Goal: Task Accomplishment & Management: Manage account settings

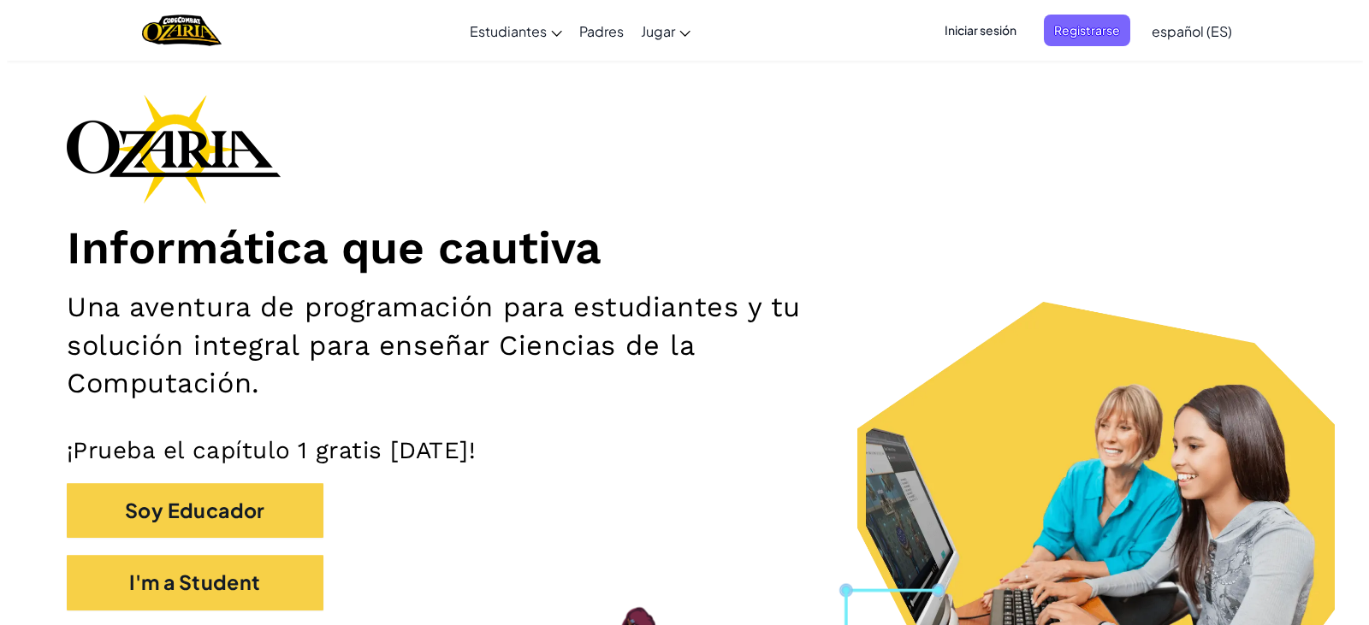
scroll to position [86, 0]
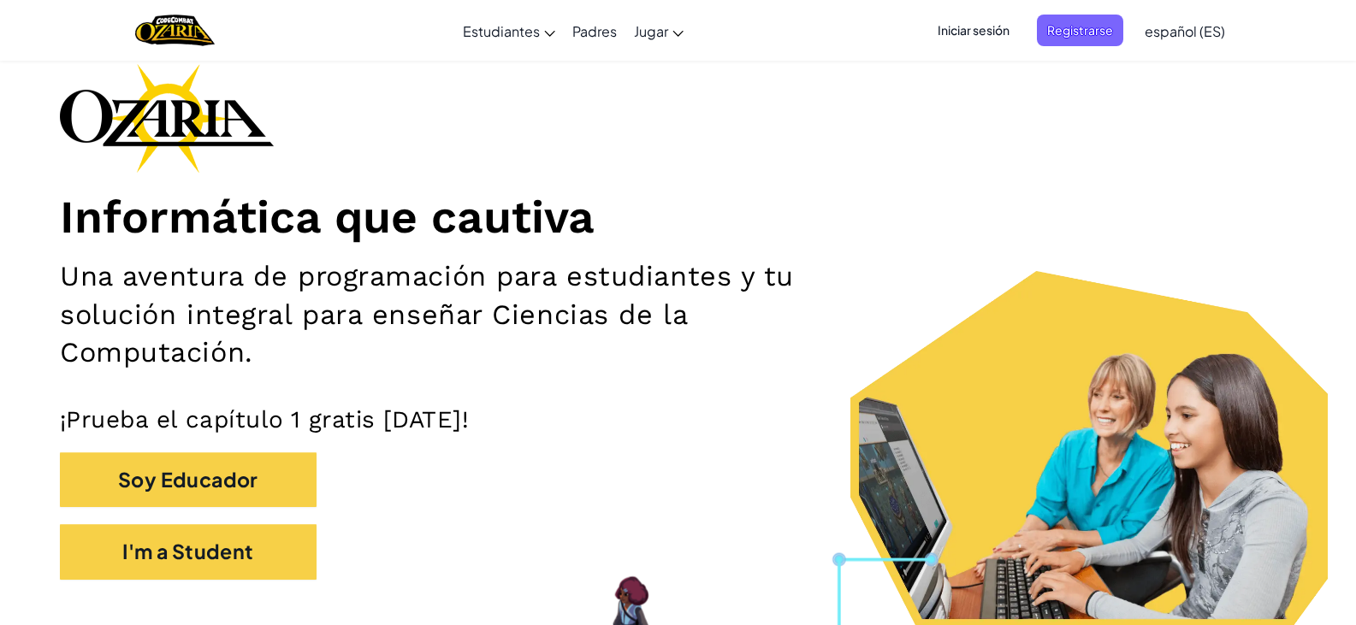
click at [669, 32] on span "Iniciar sesión" at bounding box center [973, 31] width 92 height 32
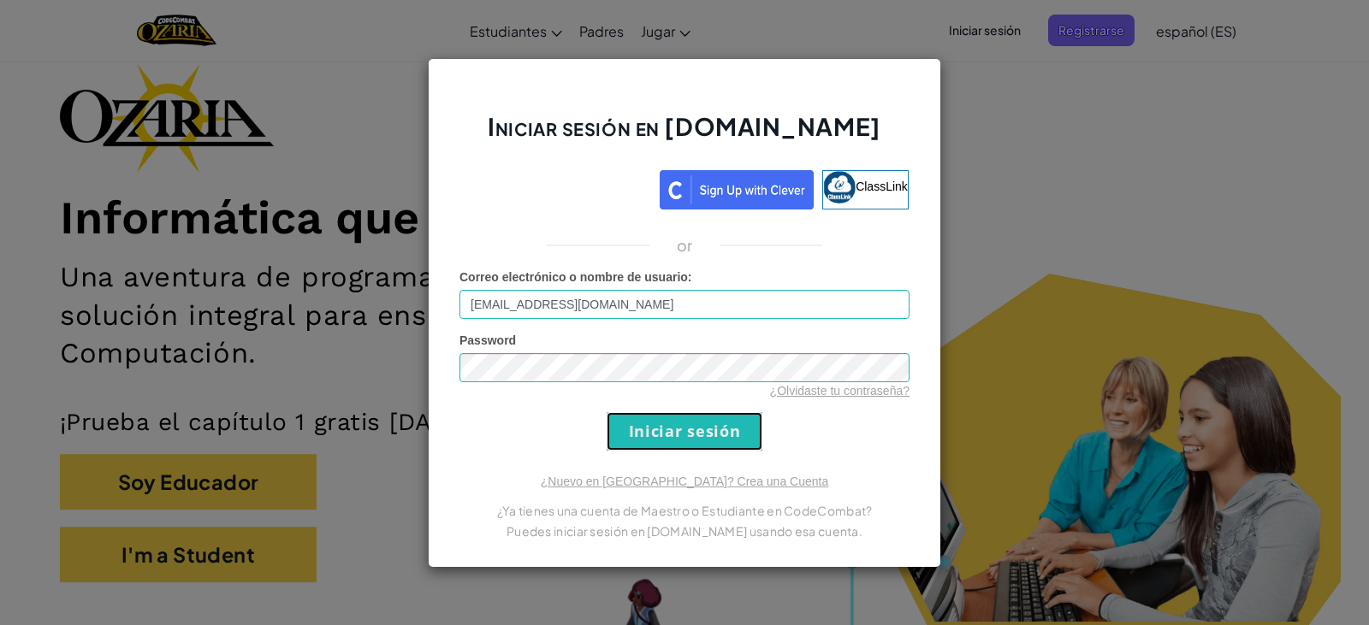
click at [669, 413] on input "Iniciar sesión" at bounding box center [684, 431] width 156 height 38
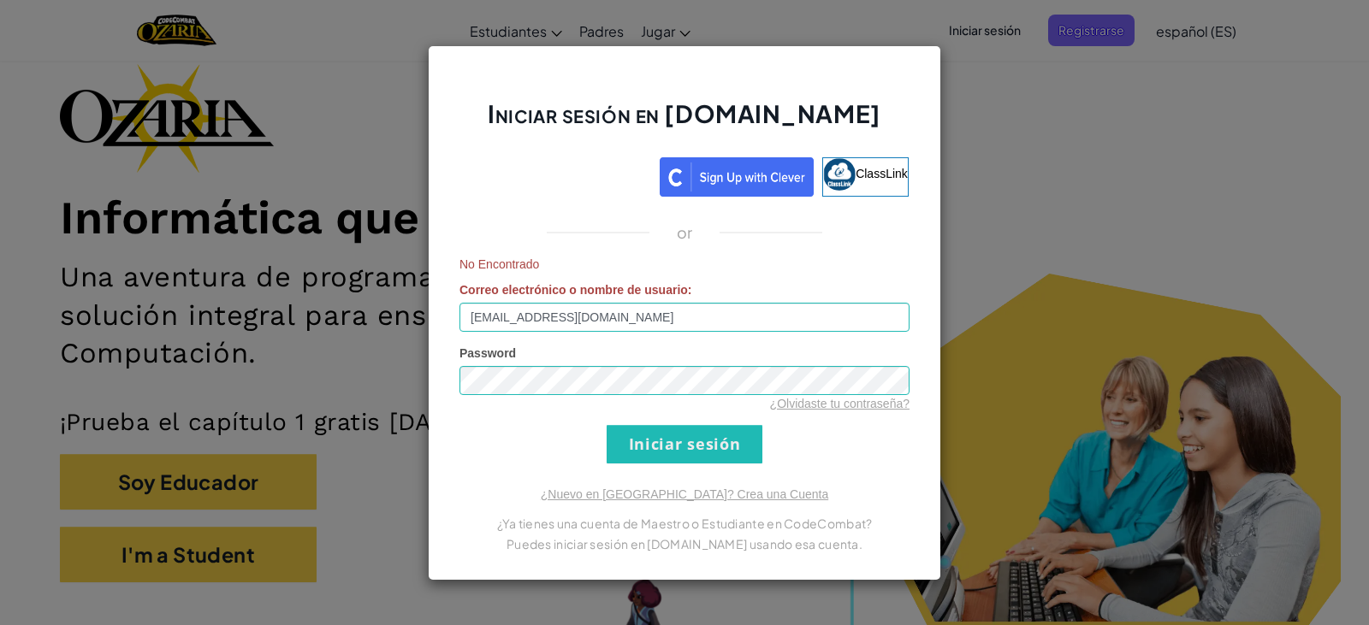
click at [669, 299] on div "No Encontrado Correo electrónico o nombre de usuario : [EMAIL_ADDRESS][DOMAIN_N…" at bounding box center [684, 294] width 450 height 76
click at [669, 327] on input "[EMAIL_ADDRESS][DOMAIN_NAME]" at bounding box center [684, 317] width 450 height 29
click at [488, 311] on input "[EMAIL_ADDRESS][DOMAIN_NAME]" at bounding box center [684, 317] width 450 height 29
click at [638, 430] on input "Iniciar sesión" at bounding box center [684, 444] width 156 height 38
click at [469, 314] on input "[EMAIL_ADDRESS][DOMAIN_NAME]" at bounding box center [684, 317] width 450 height 29
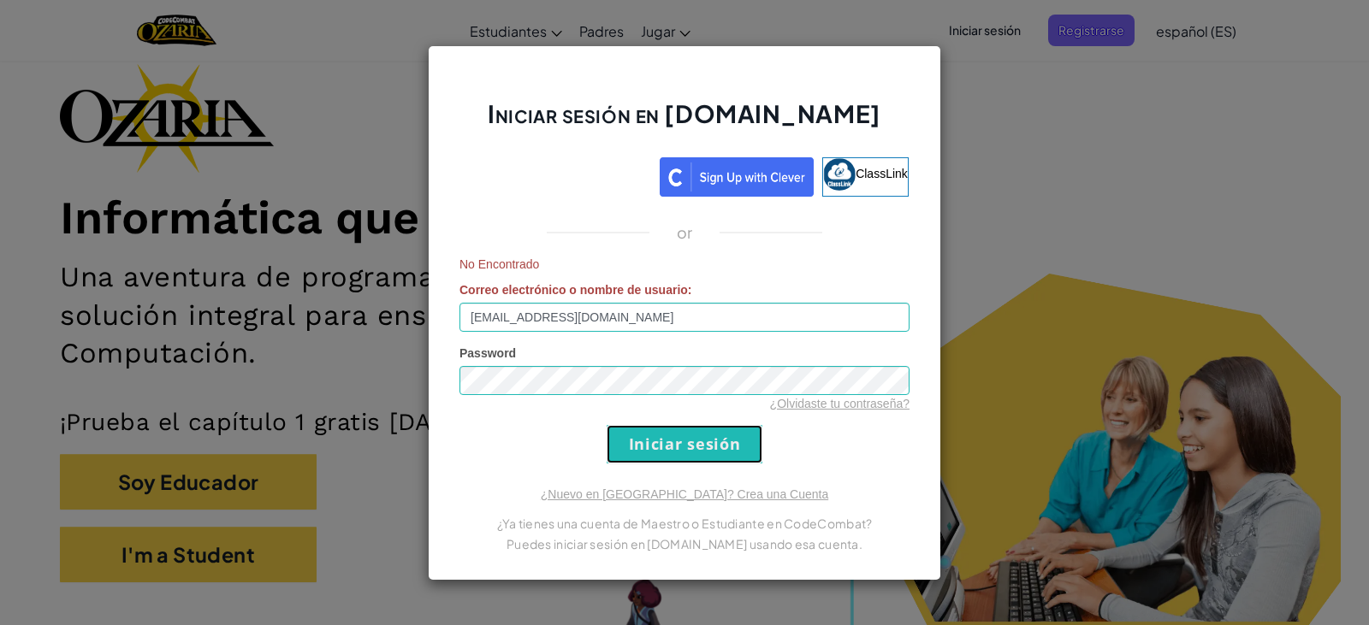
click at [669, 447] on input "Iniciar sesión" at bounding box center [684, 444] width 156 height 38
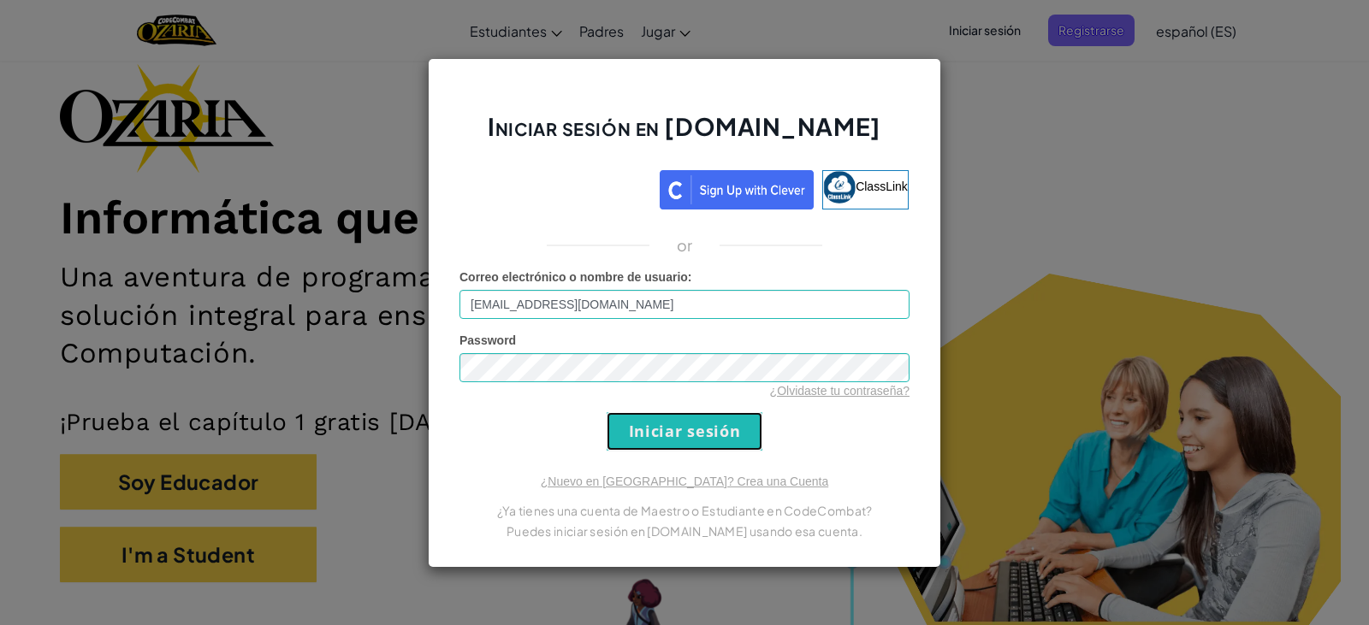
click at [669, 447] on input "Iniciar sesión" at bounding box center [684, 431] width 156 height 38
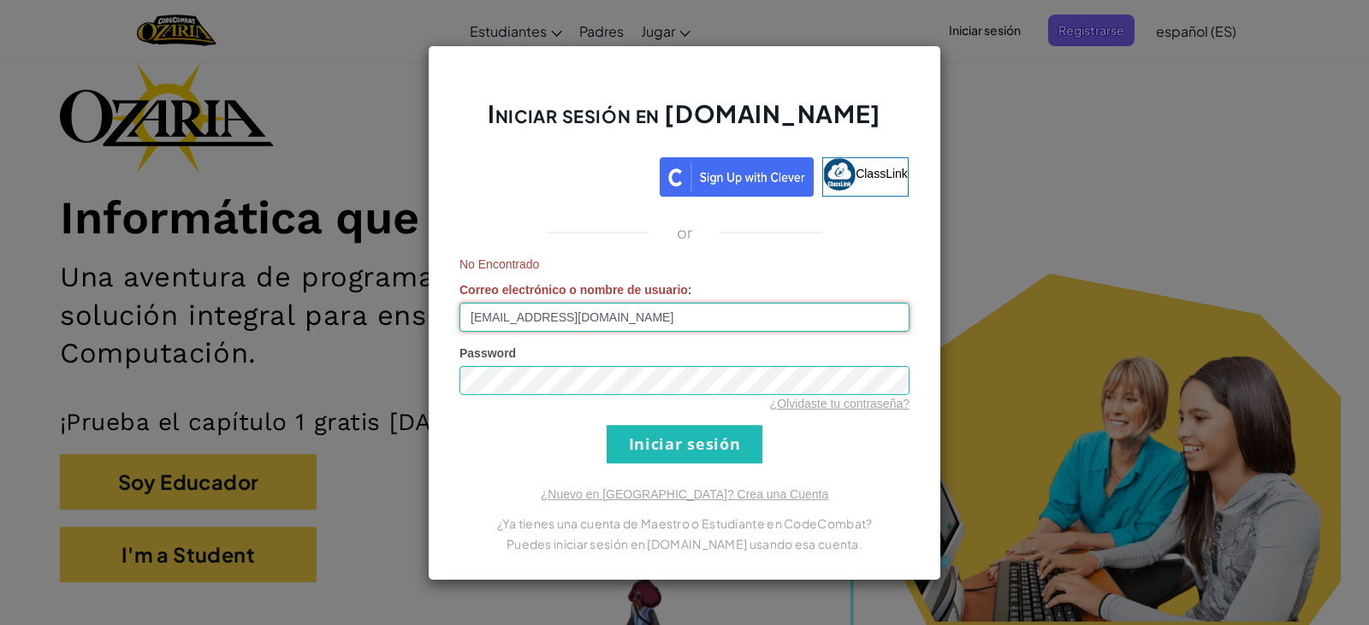
click at [484, 326] on input "[EMAIL_ADDRESS][DOMAIN_NAME]" at bounding box center [684, 317] width 450 height 29
click at [617, 432] on input "Iniciar sesión" at bounding box center [684, 444] width 156 height 38
click at [669, 308] on input "[EMAIL_ADDRESS][DOMAIN_NAME]" at bounding box center [684, 317] width 450 height 29
type input "a"
type input "l"
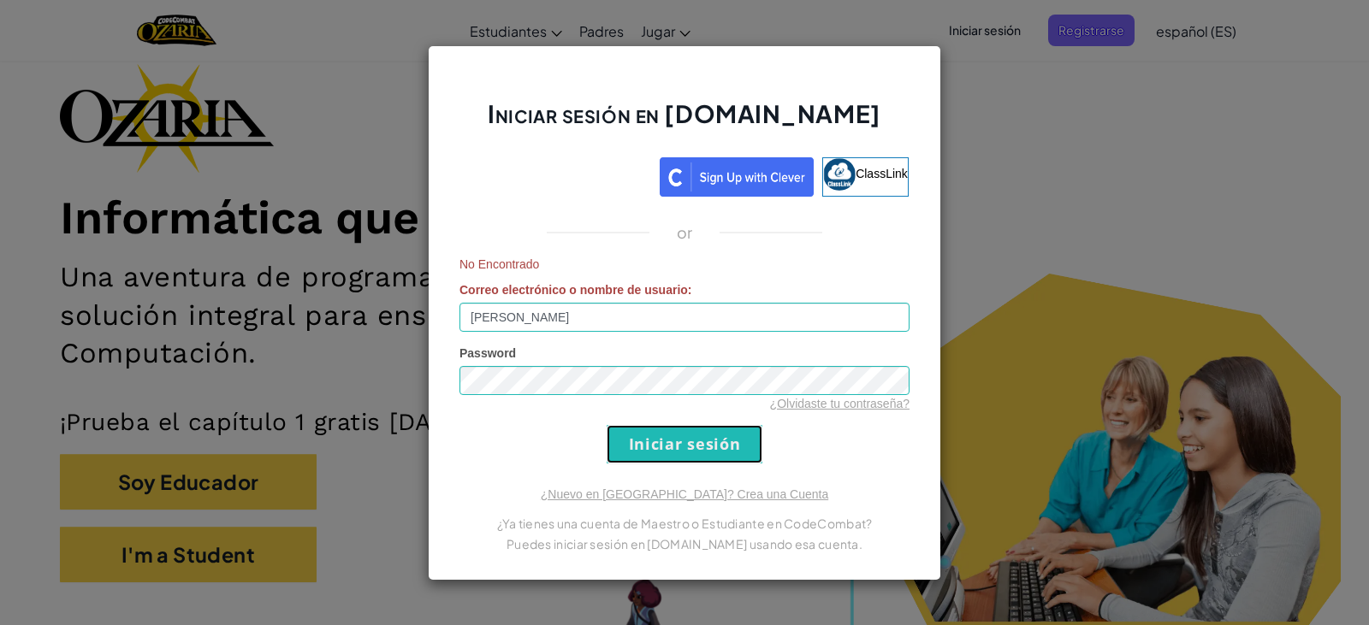
click at [669, 447] on input "Iniciar sesión" at bounding box center [684, 444] width 156 height 38
click at [666, 319] on input "[PERSON_NAME]" at bounding box center [684, 317] width 450 height 29
click at [655, 402] on div "¿Olvidaste tu contraseña?" at bounding box center [684, 403] width 450 height 17
click at [658, 458] on input "Iniciar sesión" at bounding box center [684, 444] width 156 height 38
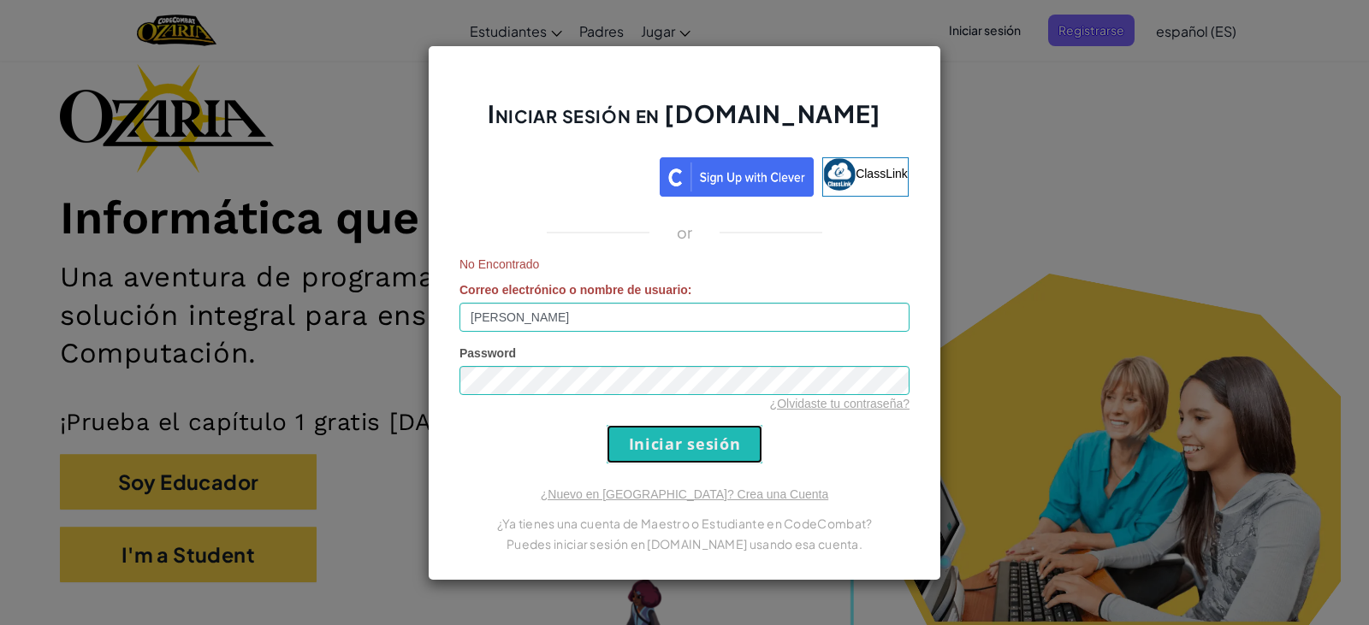
click at [656, 459] on input "Iniciar sesión" at bounding box center [684, 444] width 156 height 38
click at [669, 323] on input "[PERSON_NAME]" at bounding box center [684, 317] width 450 height 29
type input "L"
click at [669, 456] on input "Iniciar sesión" at bounding box center [684, 444] width 156 height 38
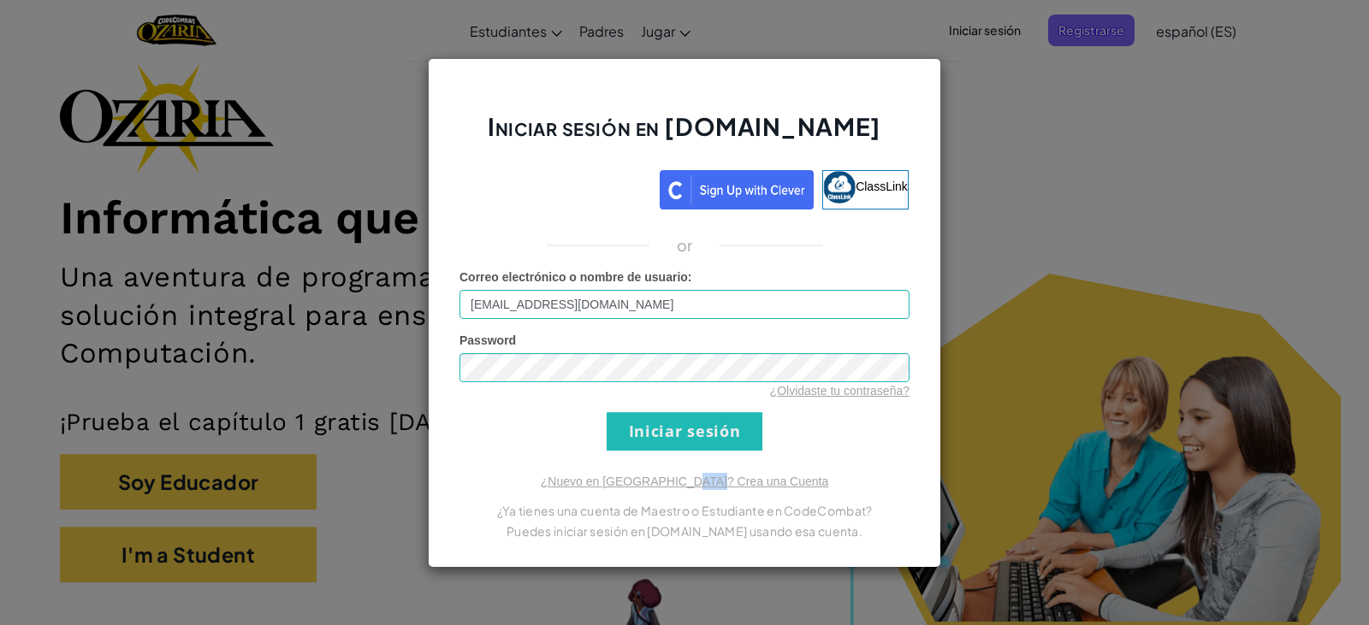
click at [669, 456] on div "Iniciar sesión en [DOMAIN_NAME] ClassLink or Correo electrónico o nombre de usu…" at bounding box center [684, 313] width 513 height 510
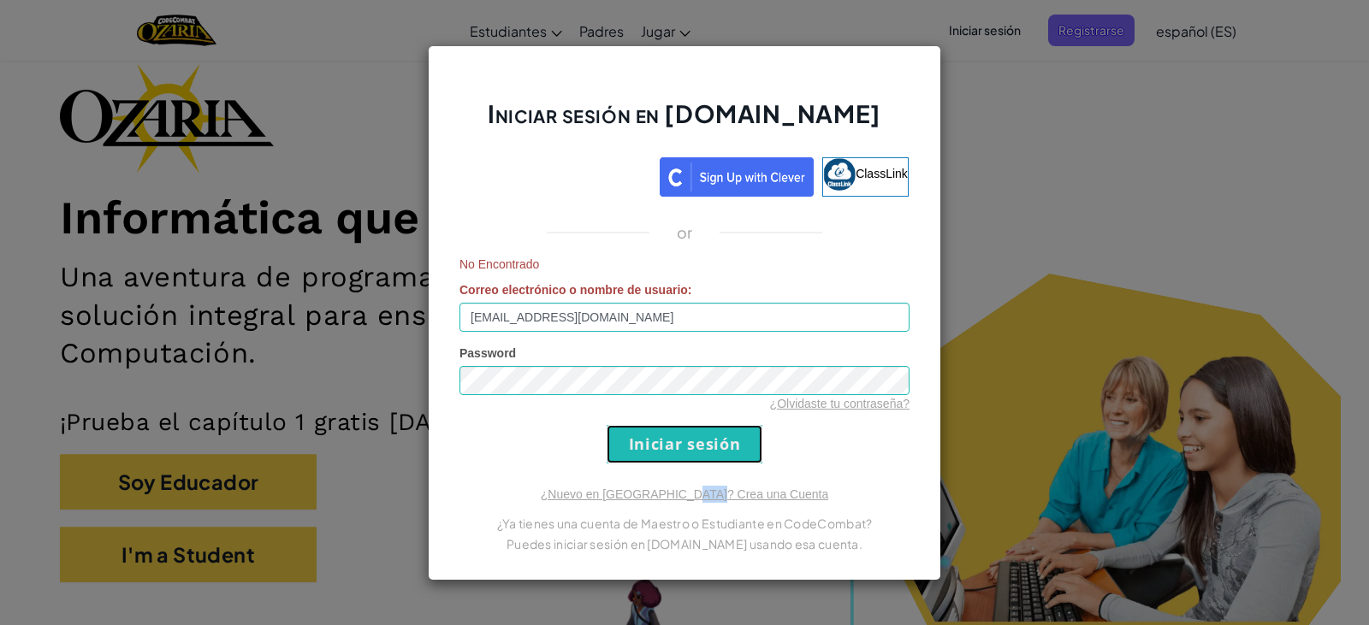
click at [669, 456] on input "Iniciar sesión" at bounding box center [684, 444] width 156 height 38
click at [669, 455] on form "No Encontrado Correo electrónico o nombre de usuario : [EMAIL_ADDRESS][DOMAIN_N…" at bounding box center [684, 360] width 450 height 208
click at [669, 434] on input "Iniciar sesión" at bounding box center [684, 444] width 156 height 38
drag, startPoint x: 472, startPoint y: 364, endPoint x: 799, endPoint y: 246, distance: 347.1
click at [669, 246] on div "Iniciar sesión en [DOMAIN_NAME] ClassLink or No Encontrado Correo electrónico o…" at bounding box center [684, 312] width 513 height 535
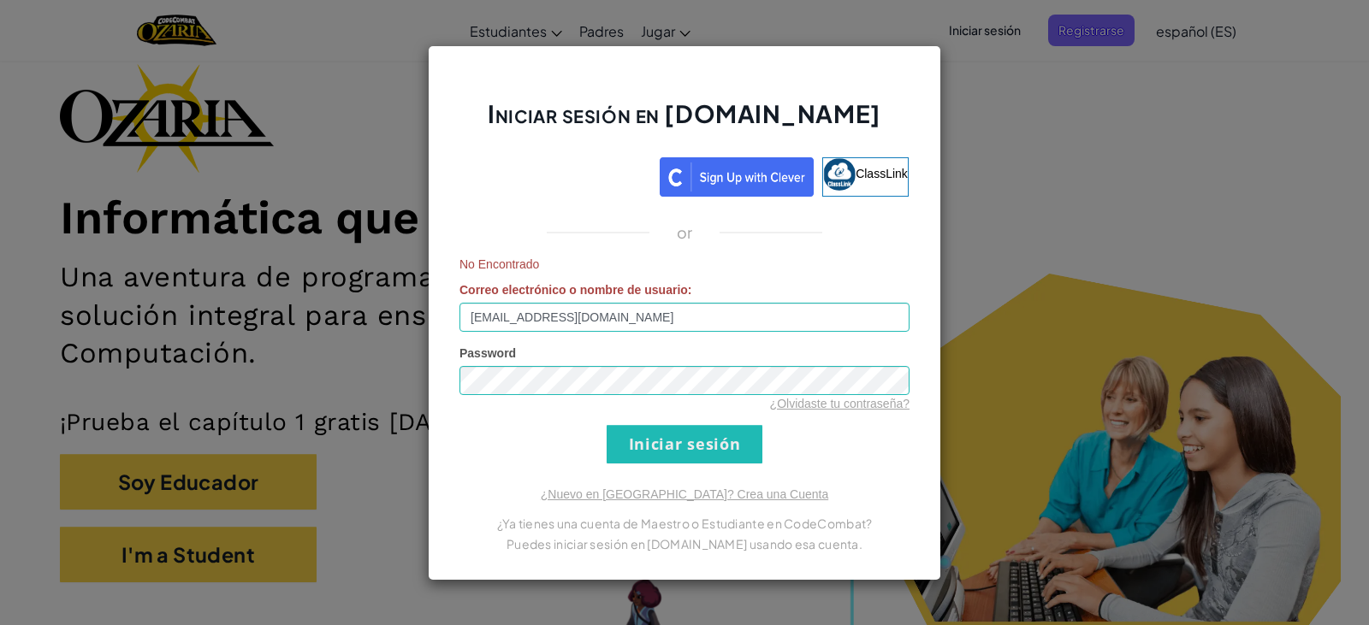
click at [669, 338] on form "No Encontrado Correo electrónico o nombre de usuario : [EMAIL_ADDRESS][DOMAIN_N…" at bounding box center [684, 360] width 450 height 208
click at [669, 313] on input "[EMAIL_ADDRESS][DOMAIN_NAME]" at bounding box center [684, 317] width 450 height 29
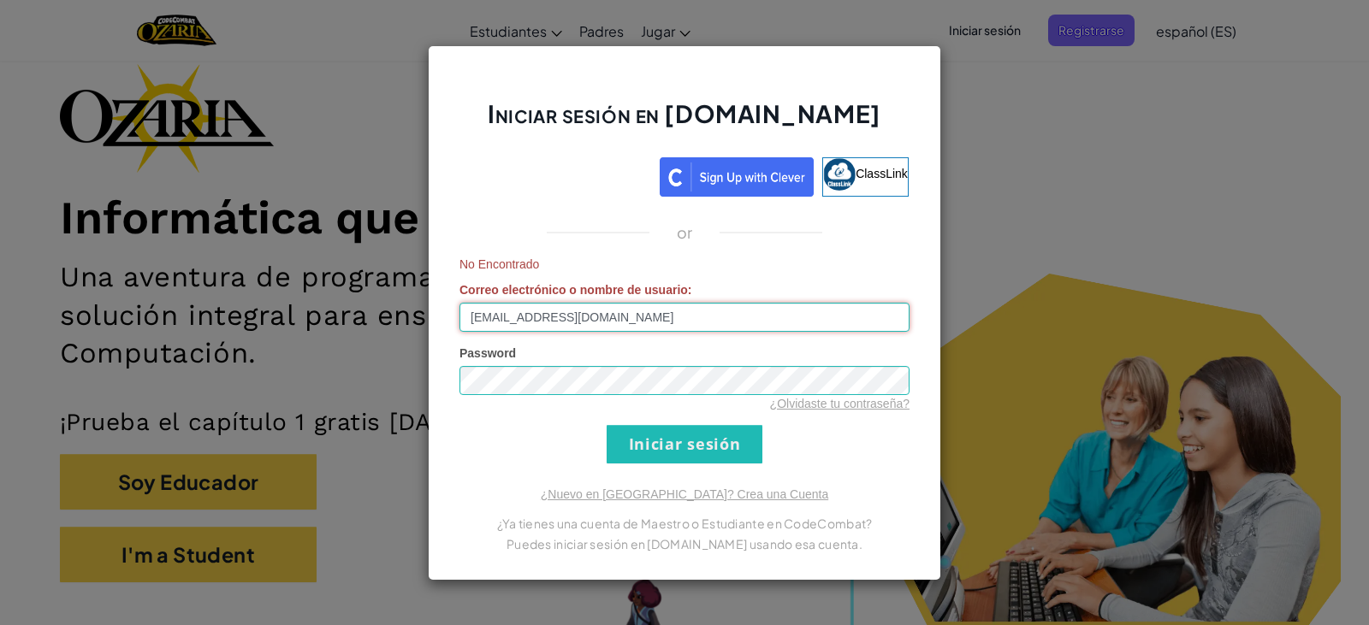
click at [669, 313] on input "[EMAIL_ADDRESS][DOMAIN_NAME]" at bounding box center [684, 317] width 450 height 29
drag, startPoint x: 695, startPoint y: 313, endPoint x: 632, endPoint y: 292, distance: 66.8
click at [632, 292] on span "Correo electrónico o nombre de usuario" at bounding box center [573, 290] width 228 height 14
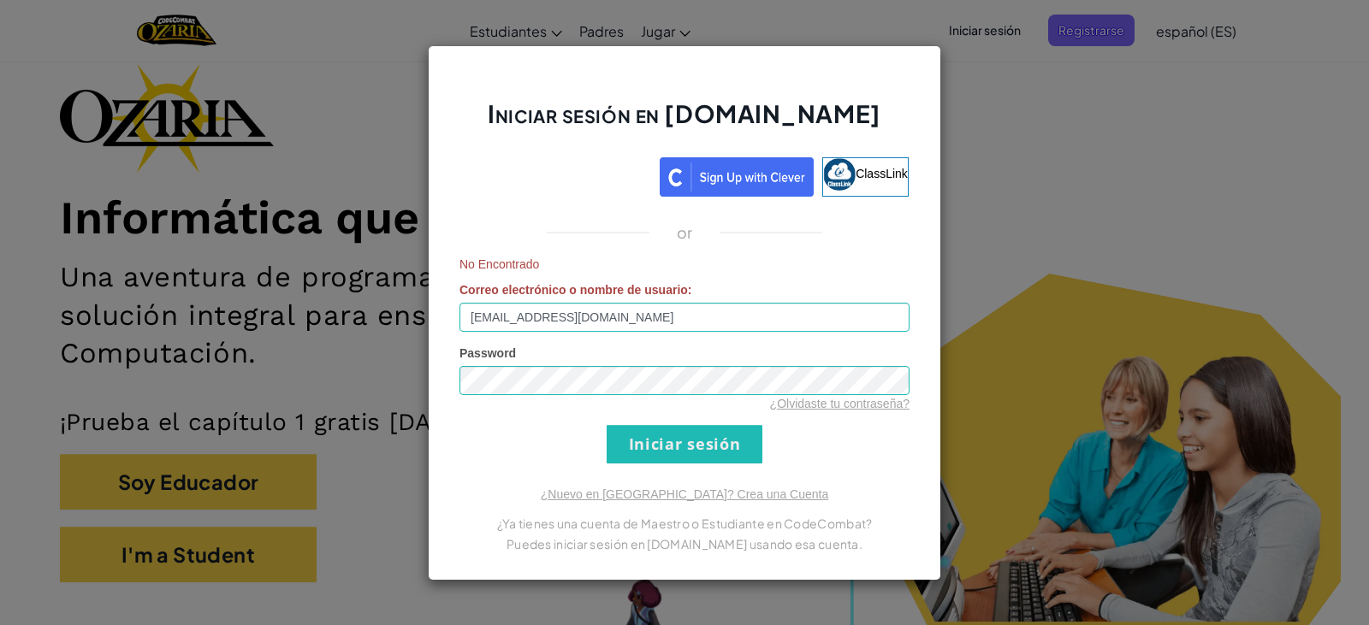
click at [632, 303] on input "[EMAIL_ADDRESS][DOMAIN_NAME]" at bounding box center [684, 317] width 450 height 29
click at [653, 436] on input "Iniciar sesión" at bounding box center [684, 444] width 156 height 38
click at [476, 315] on input "[EMAIL_ADDRESS][DOMAIN_NAME]" at bounding box center [684, 317] width 450 height 29
click at [477, 315] on input "[EMAIL_ADDRESS][DOMAIN_NAME]" at bounding box center [684, 317] width 450 height 29
click at [481, 315] on input "[EMAIL_ADDRESS][DOMAIN_NAME]" at bounding box center [684, 317] width 450 height 29
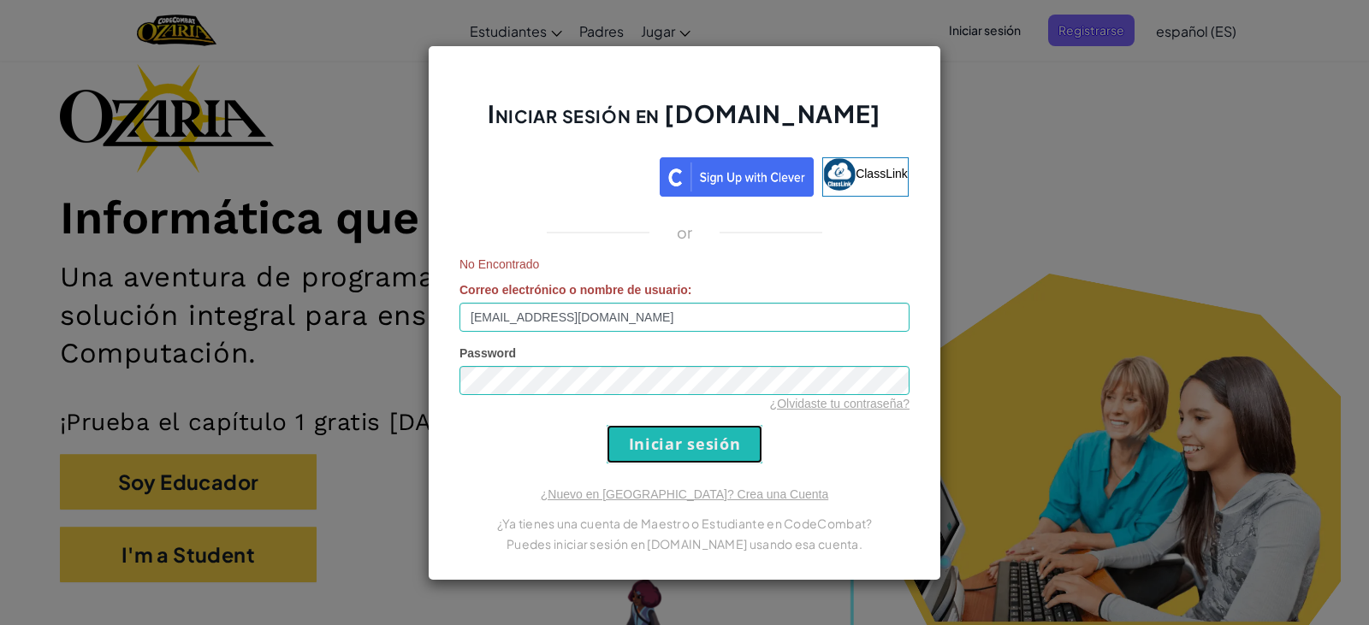
click at [669, 431] on input "Iniciar sesión" at bounding box center [684, 444] width 156 height 38
click at [669, 316] on input "[EMAIL_ADDRESS][DOMAIN_NAME]" at bounding box center [684, 317] width 450 height 29
click at [669, 315] on input "AL07162258@tecmilenio." at bounding box center [684, 317] width 450 height 29
click at [637, 330] on input "AL07162258@tecmilenio." at bounding box center [684, 317] width 450 height 29
click at [627, 324] on input "[EMAIL_ADDRESS][DOMAIN_NAME]" at bounding box center [684, 317] width 450 height 29
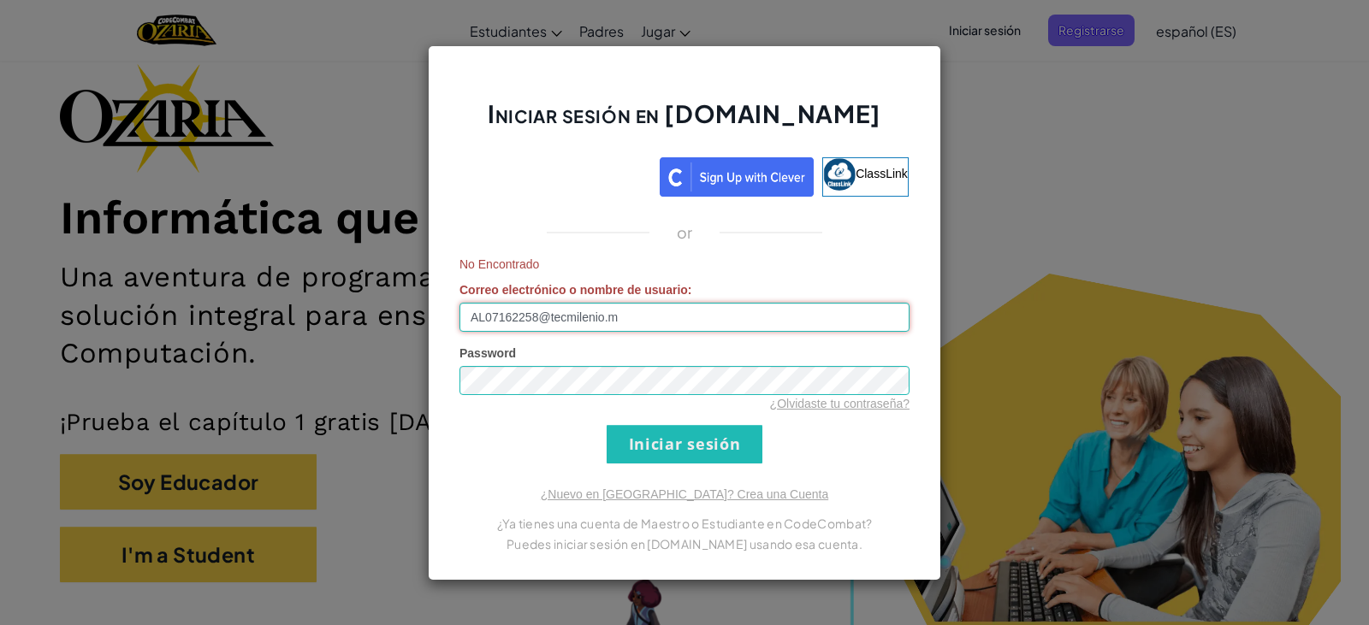
type input "[EMAIL_ADDRESS][DOMAIN_NAME]"
click at [669, 420] on form "No Encontrado Correo electrónico o nombre de usuario : [EMAIL_ADDRESS][DOMAIN_N…" at bounding box center [684, 360] width 450 height 208
click at [669, 440] on input "Iniciar sesión" at bounding box center [684, 444] width 156 height 38
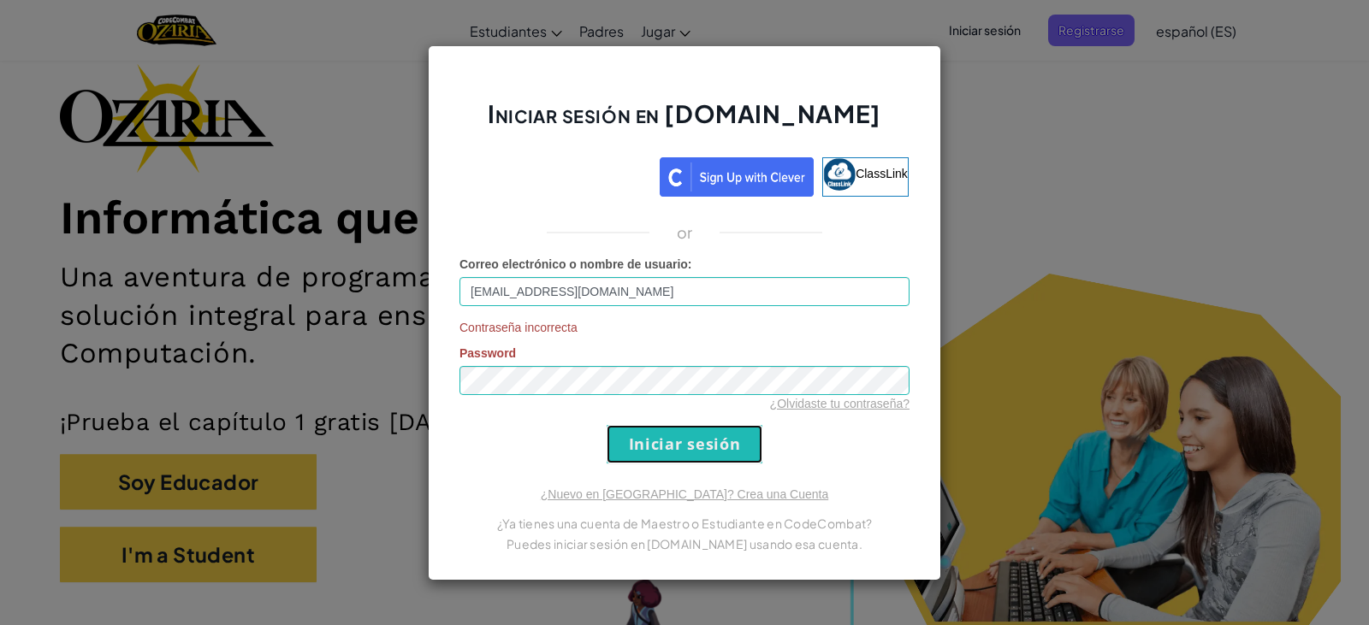
click at [669, 440] on input "Iniciar sesión" at bounding box center [684, 444] width 156 height 38
click at [669, 441] on input "Iniciar sesión" at bounding box center [684, 444] width 156 height 38
click at [669, 392] on div "Iniciar sesión en [DOMAIN_NAME] ClassLink or Correo electrónico o nombre de usu…" at bounding box center [684, 312] width 1369 height 625
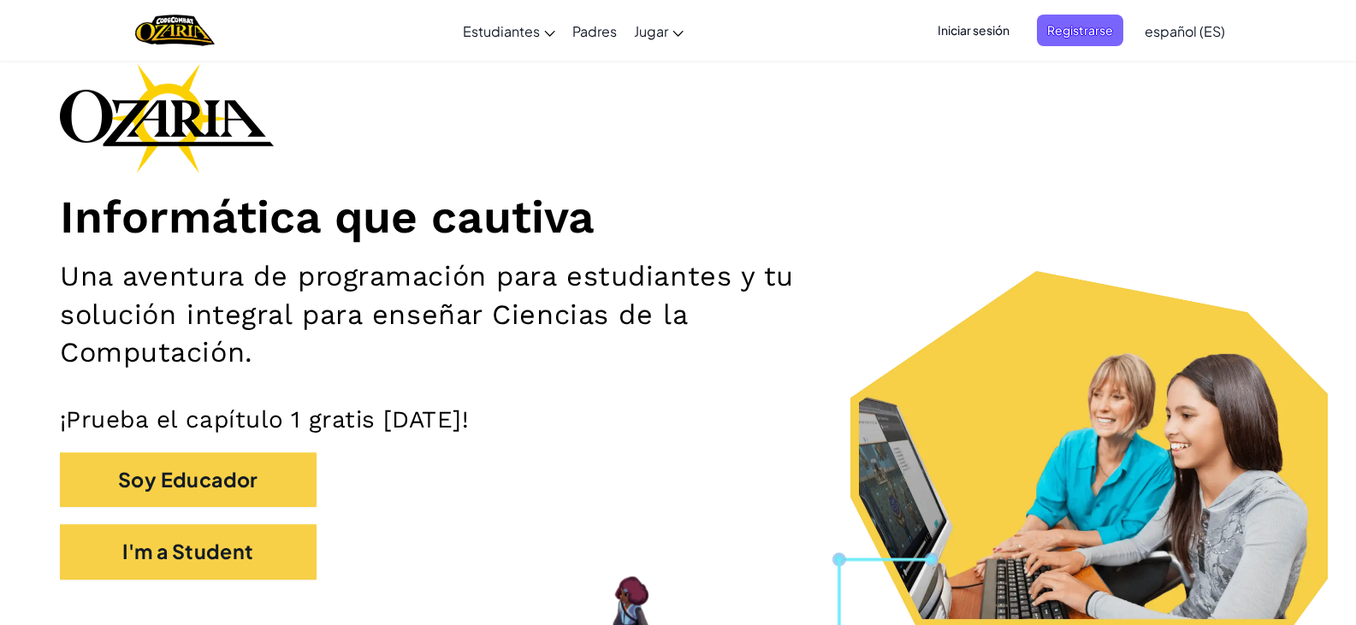
click at [669, 27] on span "Iniciar sesión" at bounding box center [973, 31] width 92 height 32
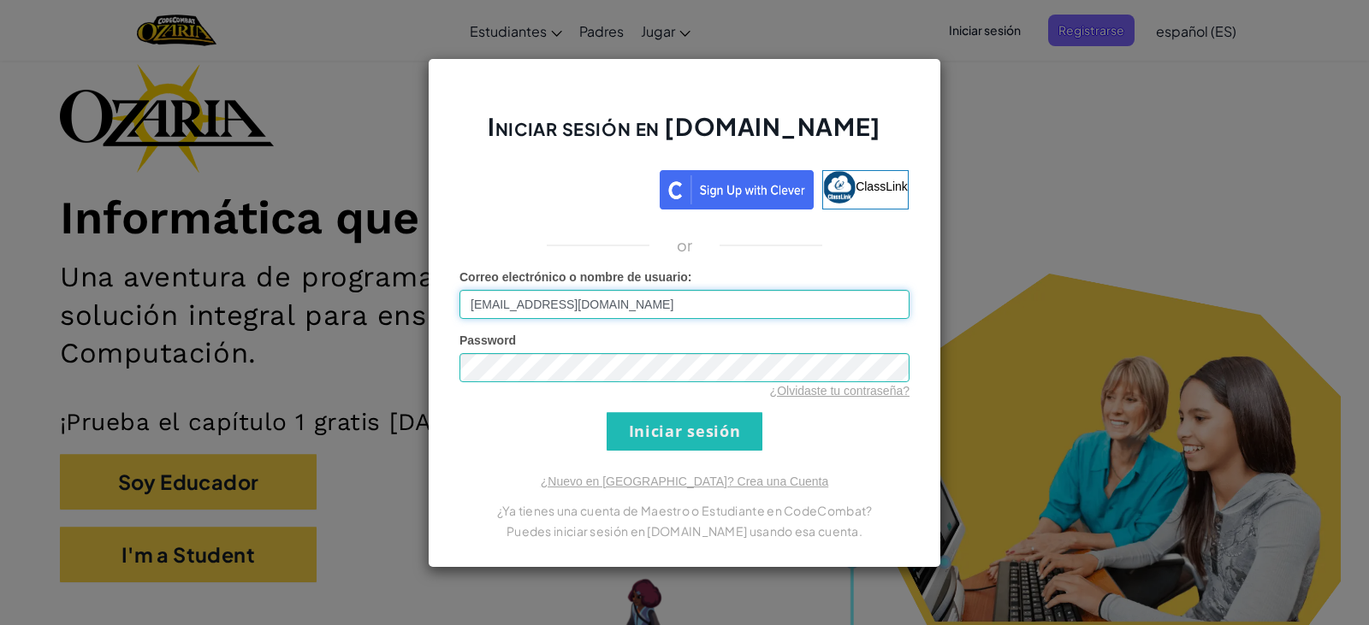
click at [669, 296] on input "[EMAIL_ADDRESS][DOMAIN_NAME]" at bounding box center [684, 304] width 450 height 29
type input "[EMAIL_ADDRESS][DOMAIN_NAME]"
click at [669, 427] on input "Iniciar sesión" at bounding box center [684, 431] width 156 height 38
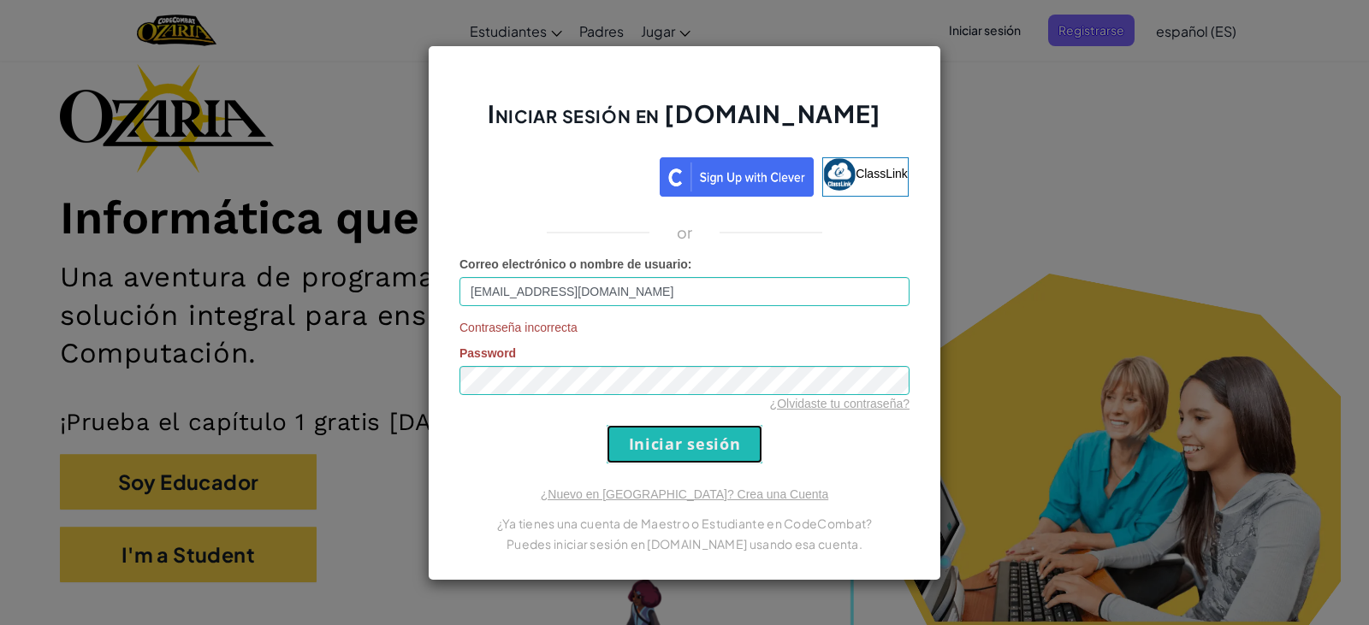
click at [669, 448] on input "Iniciar sesión" at bounding box center [684, 444] width 156 height 38
